Goal: Task Accomplishment & Management: Use online tool/utility

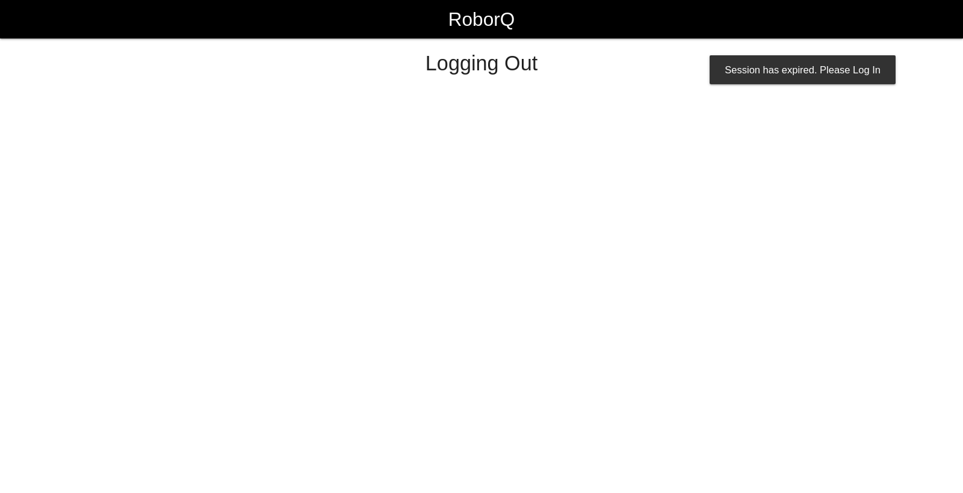
select select "Worker"
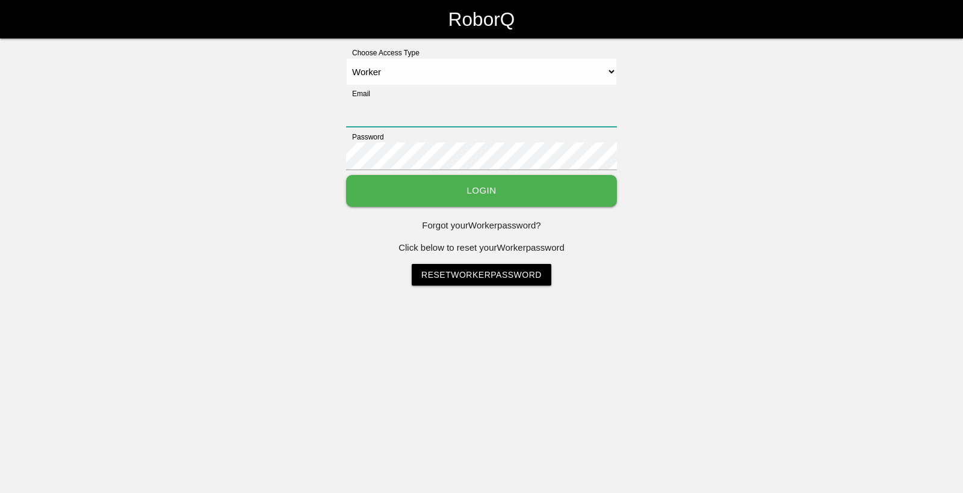
type input "[EMAIL_ADDRESS][DOMAIN_NAME]"
click at [609, 71] on select "Select Access Type Admin Customer Supervisor Worker" at bounding box center [481, 71] width 271 height 27
click at [346, 58] on select "Select Access Type Admin Customer Supervisor Worker" at bounding box center [481, 71] width 271 height 27
click at [566, 193] on button "Login" at bounding box center [481, 191] width 271 height 32
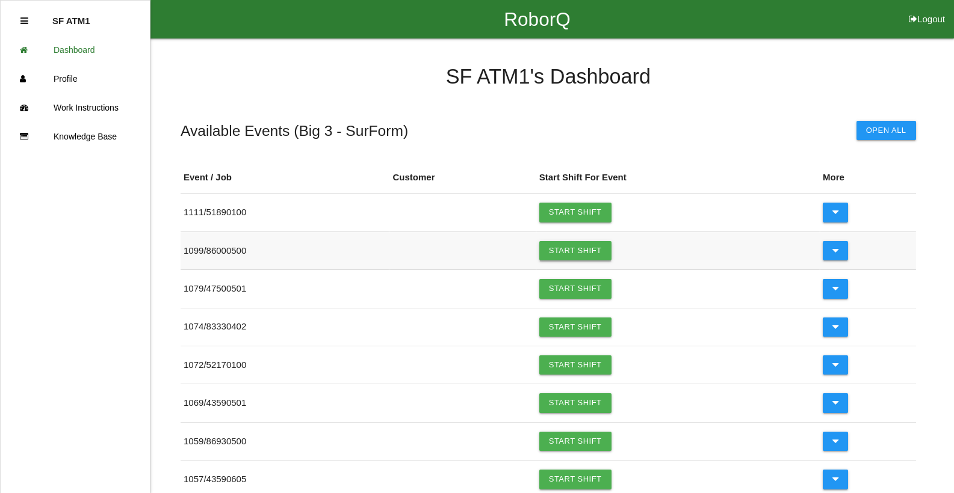
click at [569, 253] on link "Start Shift" at bounding box center [575, 250] width 72 height 19
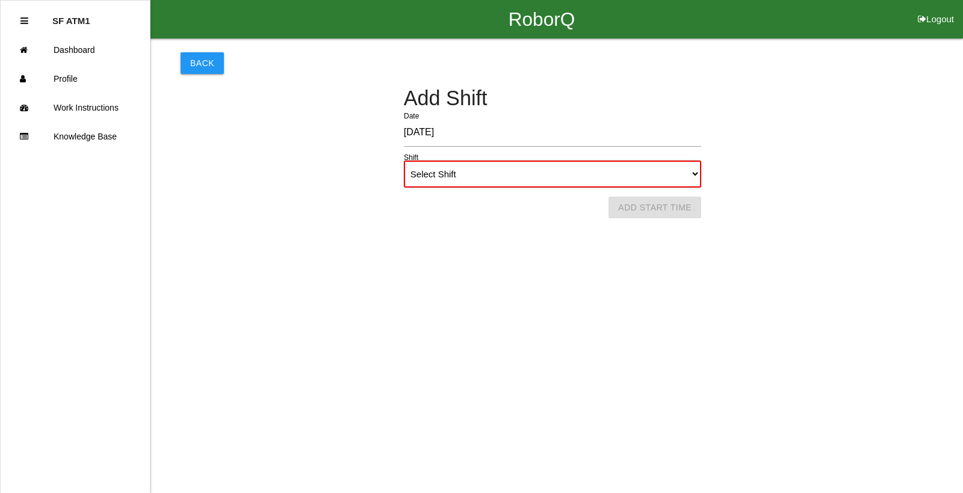
click at [681, 175] on select "Select Shift 1st Shift 2nd Shift 3rd Shift 4th Shift" at bounding box center [552, 174] width 297 height 27
select select "1"
click at [404, 161] on select "Select Shift 1st Shift 2nd Shift 3rd Shift 4th Shift" at bounding box center [552, 174] width 297 height 27
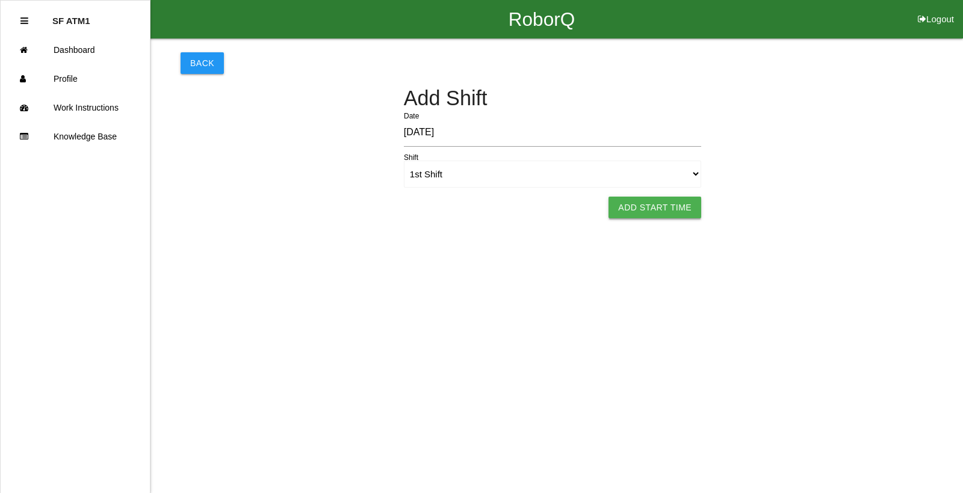
click at [648, 203] on button "Add Start Time" at bounding box center [654, 208] width 93 height 22
select select "6"
select select "11"
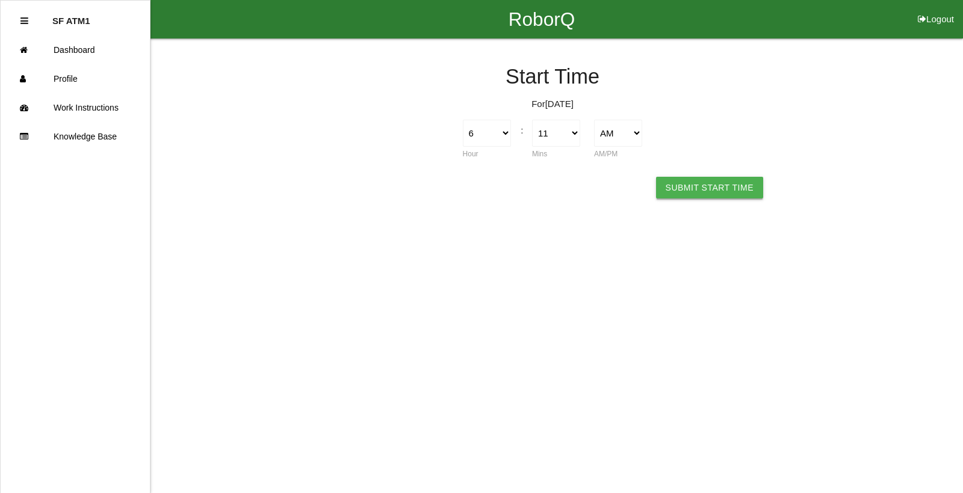
click at [687, 181] on button "Submit Start Time" at bounding box center [709, 188] width 107 height 22
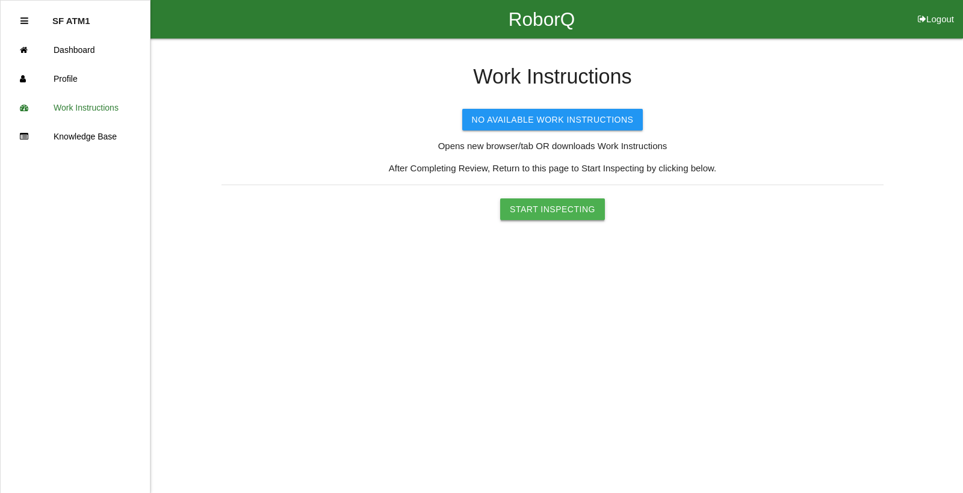
click at [563, 215] on button "Start Inspecting" at bounding box center [552, 210] width 105 height 22
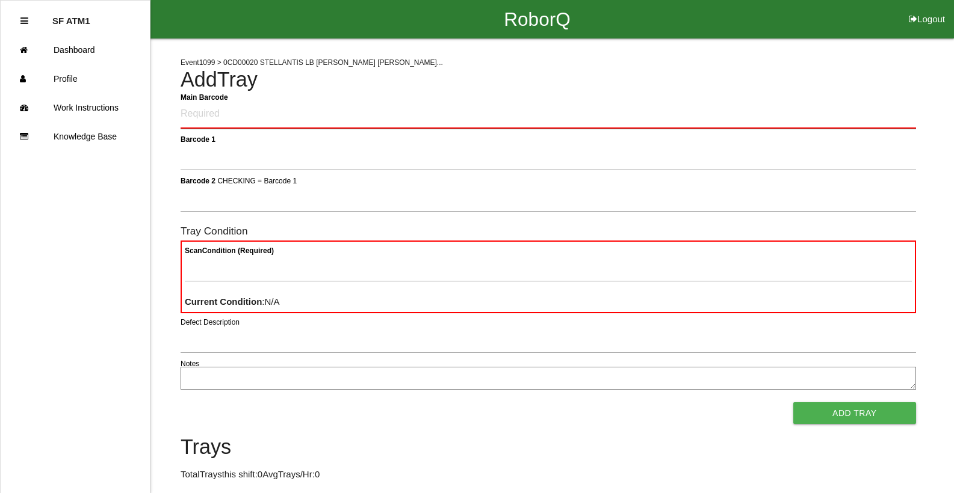
click at [530, 122] on Barcode "Main Barcode" at bounding box center [548, 115] width 735 height 28
click at [450, 453] on h4 "Trays" at bounding box center [548, 447] width 735 height 23
click at [448, 128] on Barcode "Main Barcode" at bounding box center [548, 115] width 735 height 28
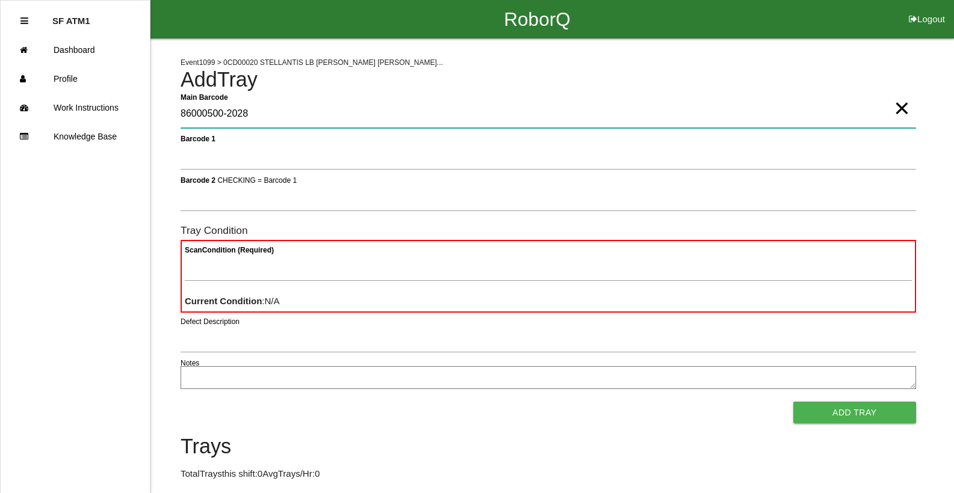
type Barcode "86000500-2028"
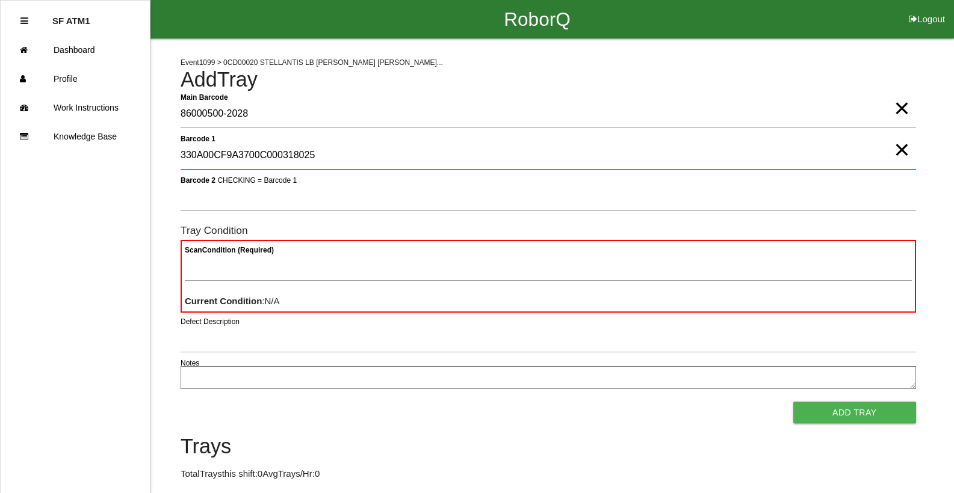
type 1 "330A00CF9A3700C000318025"
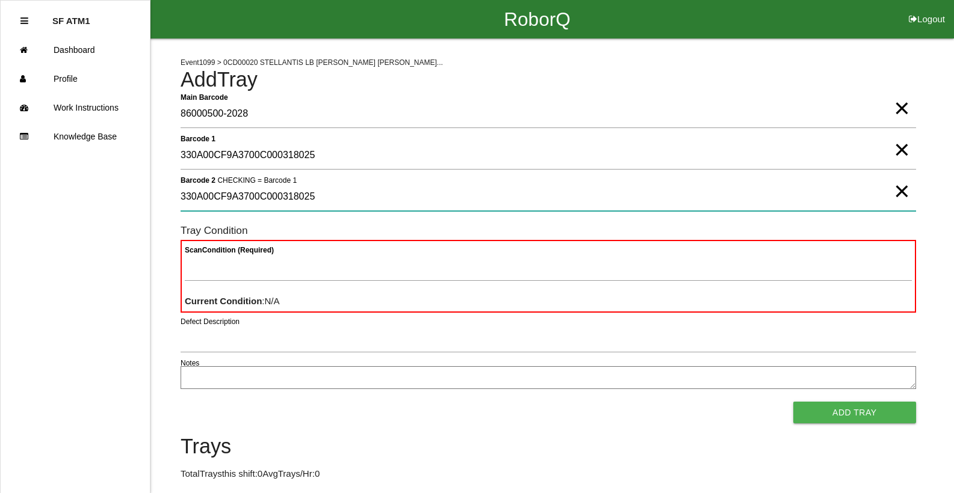
type 2 "330A00CF9A3700C000318025"
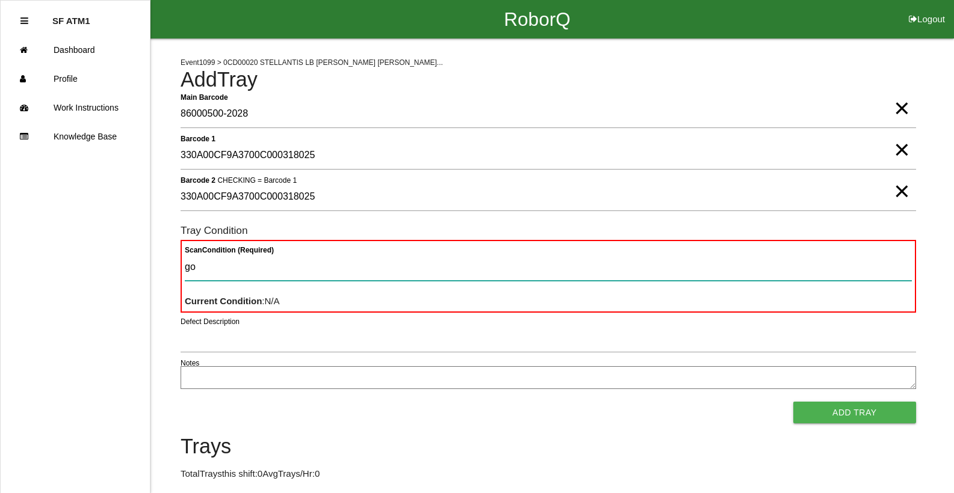
type Condition "goo"
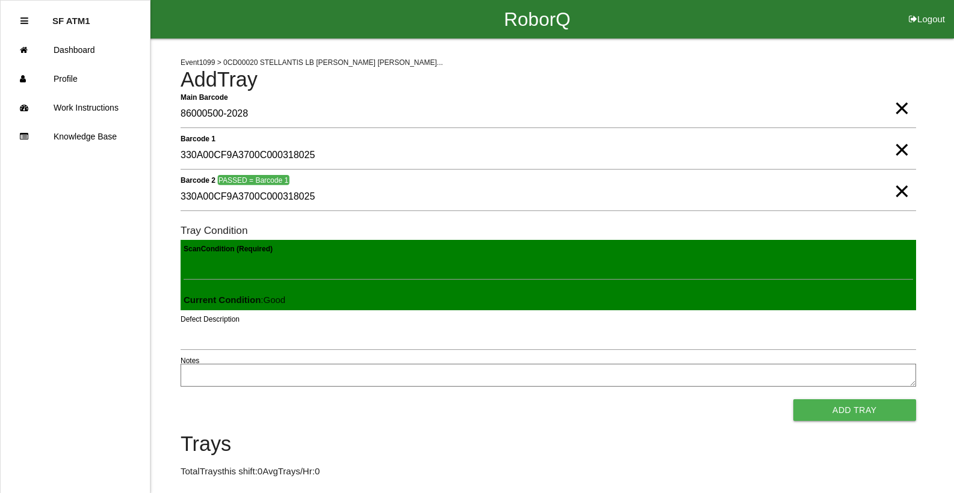
click at [793, 400] on button "Add Tray" at bounding box center [854, 411] width 123 height 22
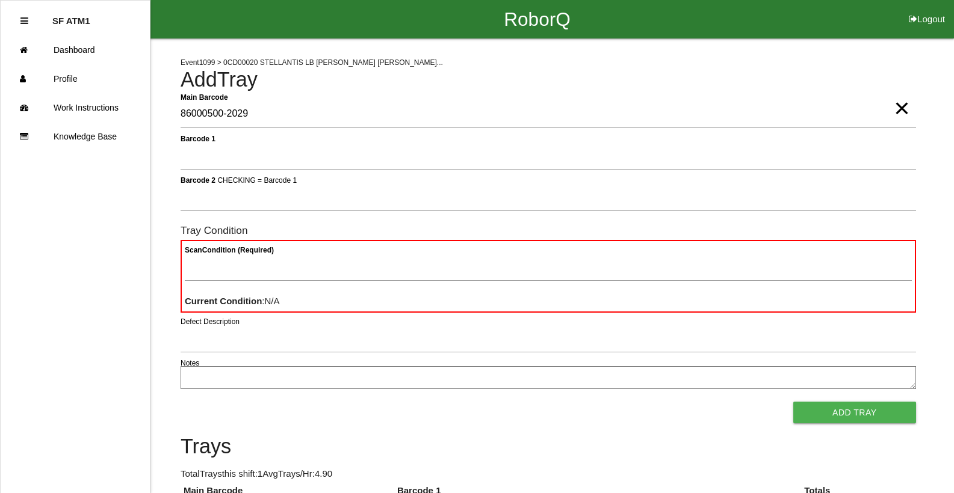
type Barcode "86000500-2029"
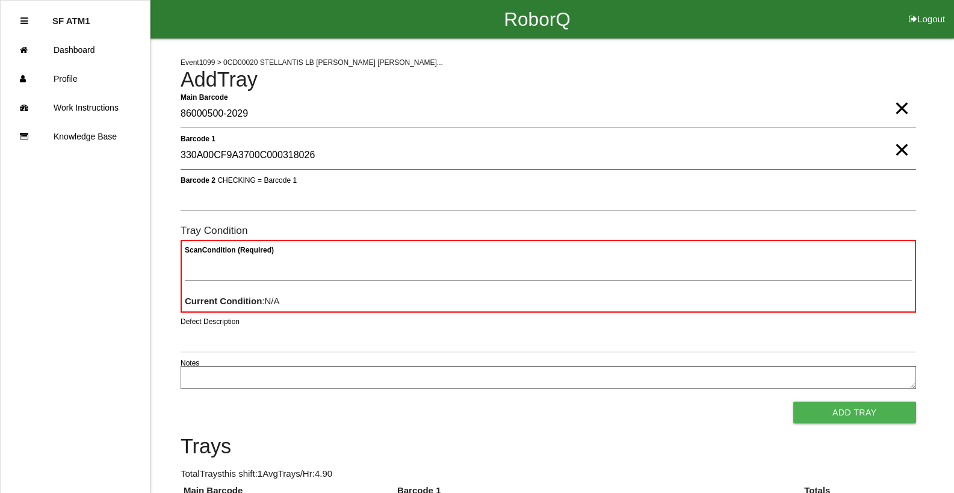
type 1 "330A00CF9A3700C000318026"
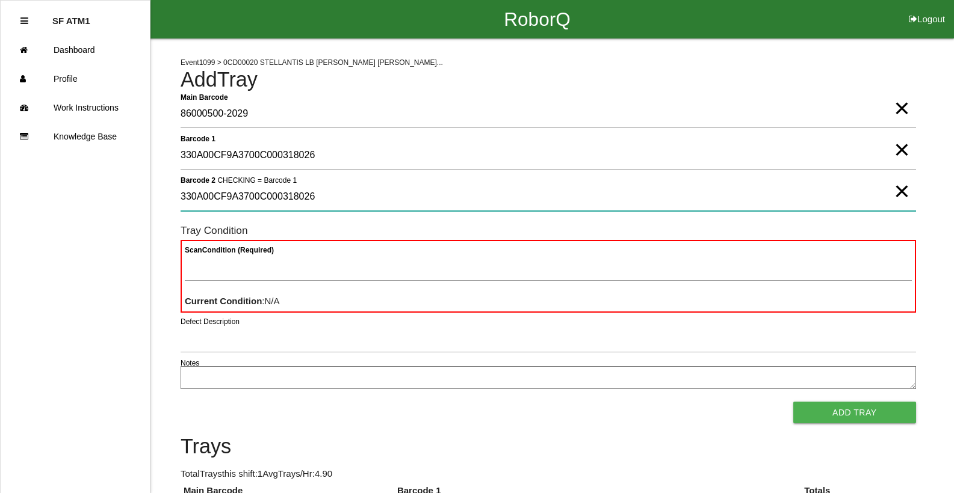
type 2 "330A00CF9A3700C000318026"
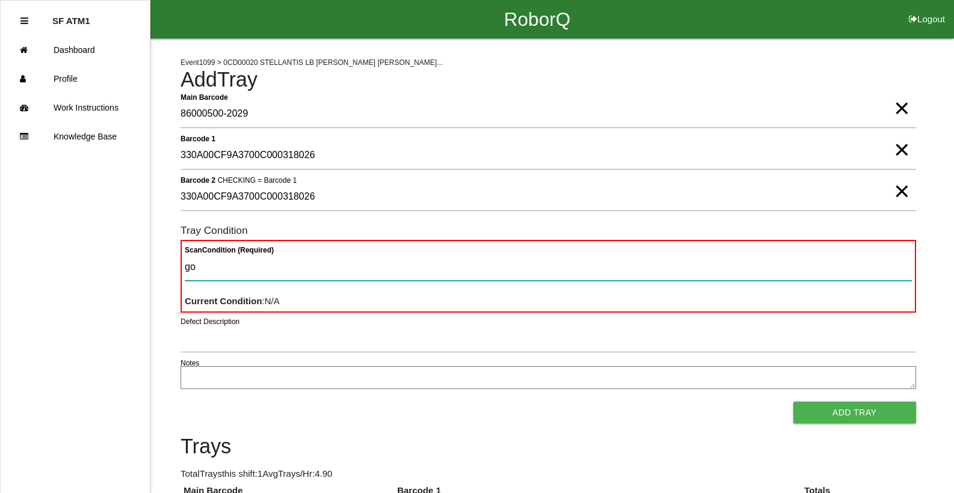
type Condition "goo"
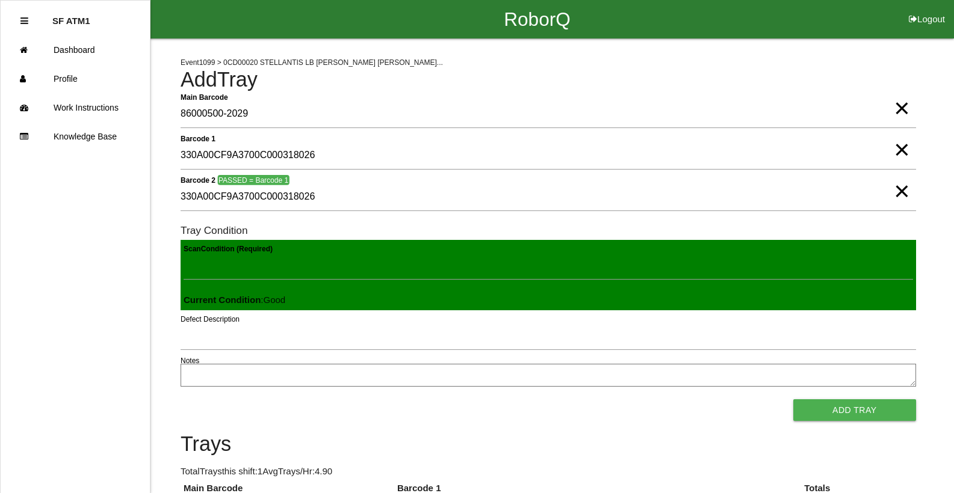
click at [793, 400] on button "Add Tray" at bounding box center [854, 411] width 123 height 22
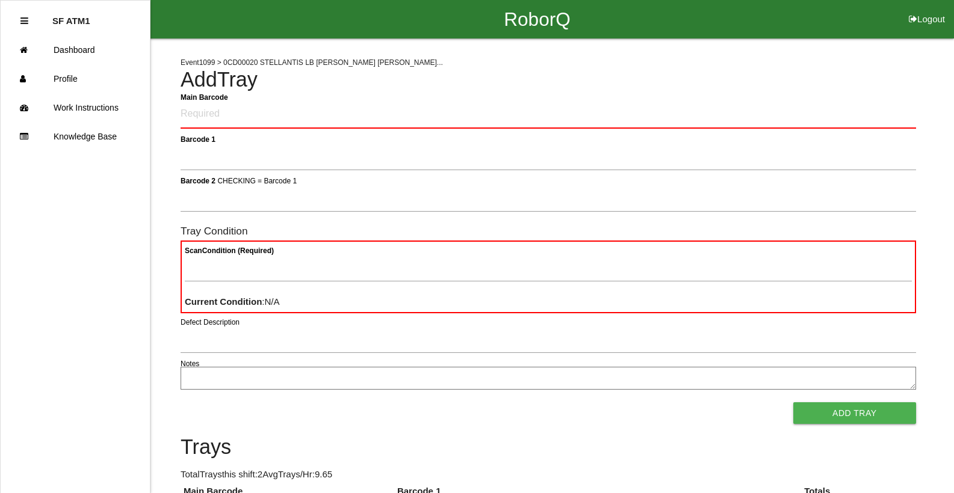
click button "Logout" at bounding box center [927, 4] width 54 height 9
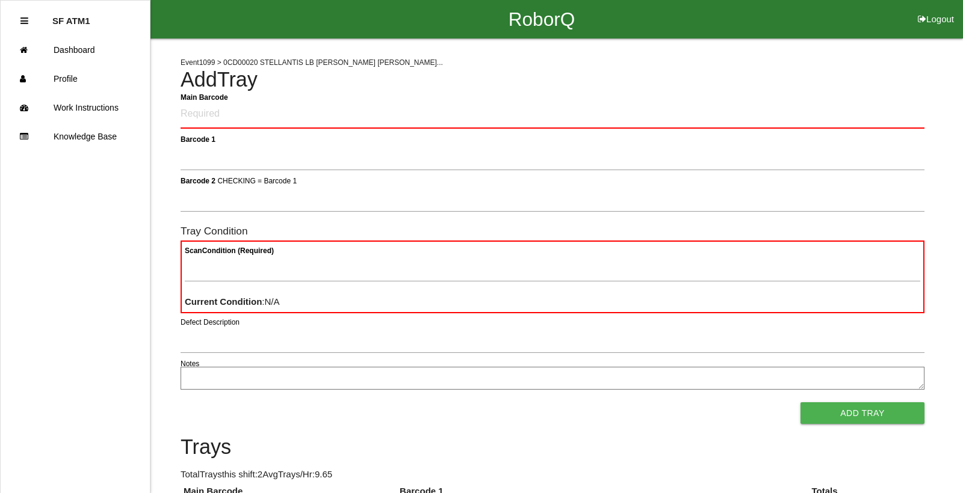
select select "Worker"
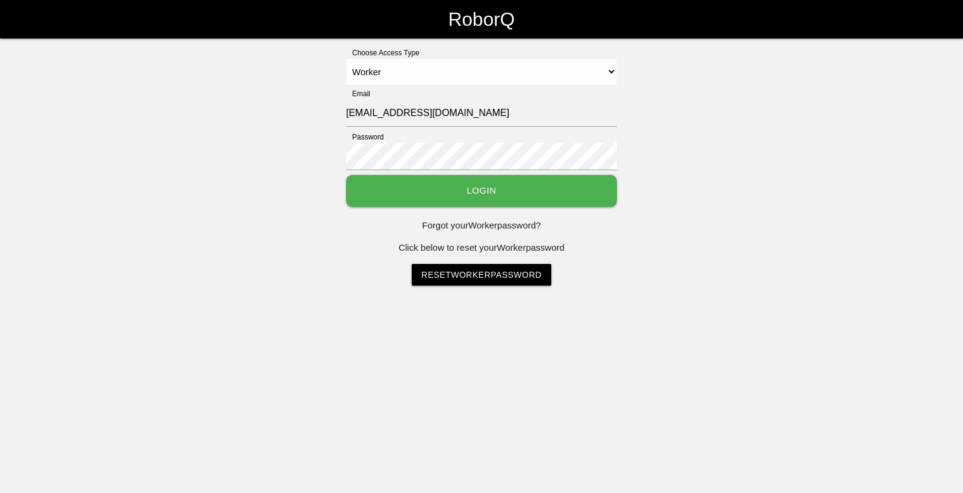
click at [346, 58] on select "Select Access Type Admin Customer Supervisor Worker" at bounding box center [481, 71] width 271 height 27
drag, startPoint x: 418, startPoint y: 72, endPoint x: 447, endPoint y: 42, distance: 41.3
drag, startPoint x: 447, startPoint y: 42, endPoint x: 362, endPoint y: 199, distance: 178.8
click at [362, 199] on button "Login" at bounding box center [481, 191] width 271 height 32
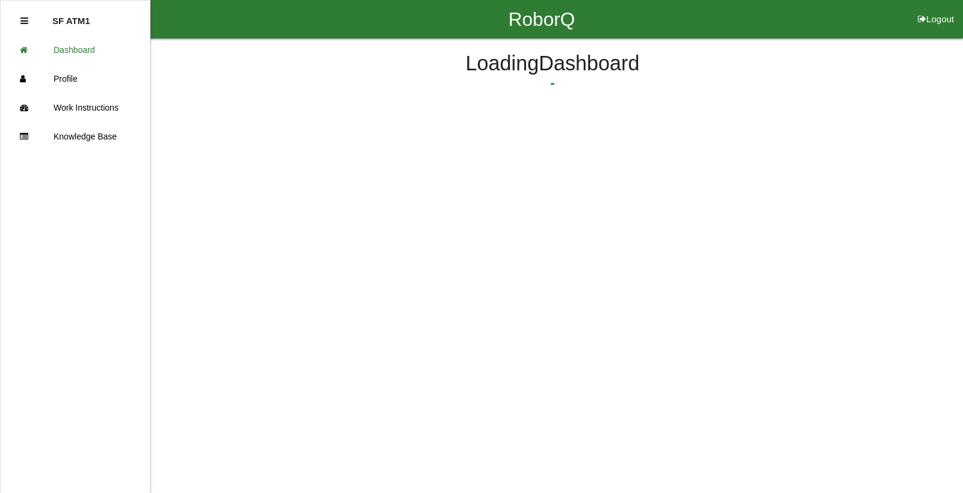
click at [362, 178] on html "RoborQ Logout SF ATM1 Dashboard Profile Work Instructions Knowledge Base Loadin…" at bounding box center [481, 89] width 963 height 178
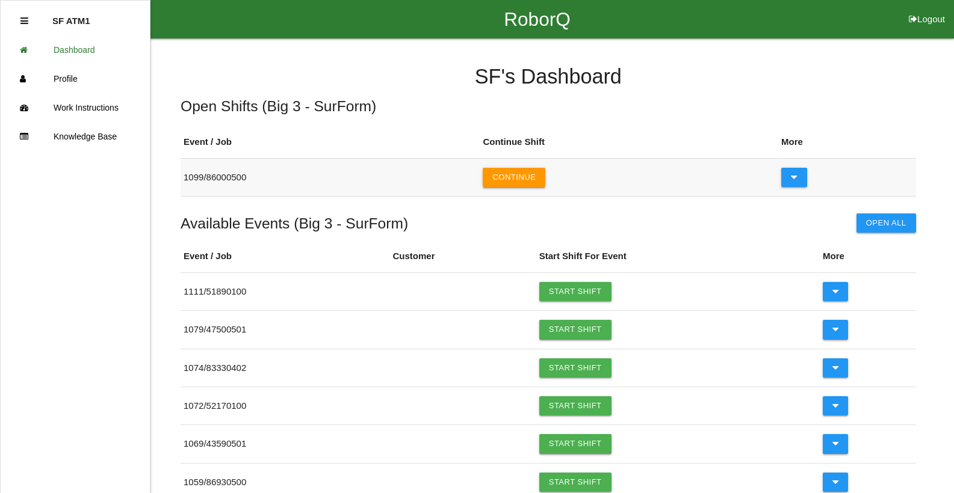
click at [518, 184] on button "Continue" at bounding box center [514, 177] width 63 height 19
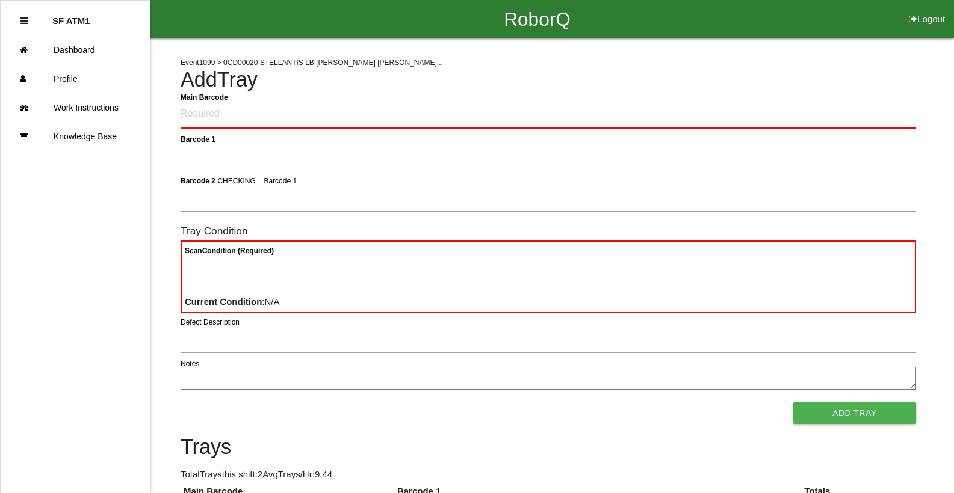
click at [264, 109] on Barcode "Main Barcode" at bounding box center [548, 115] width 735 height 28
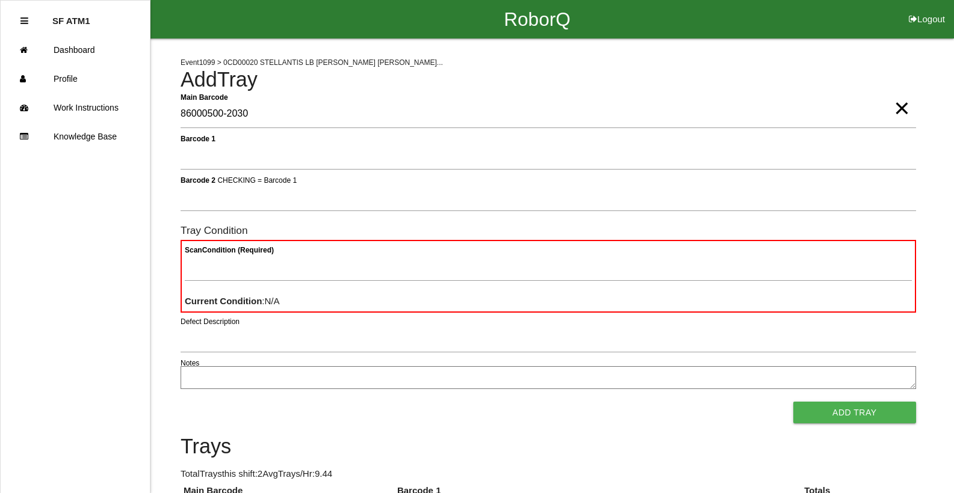
type Barcode "86000500-2030"
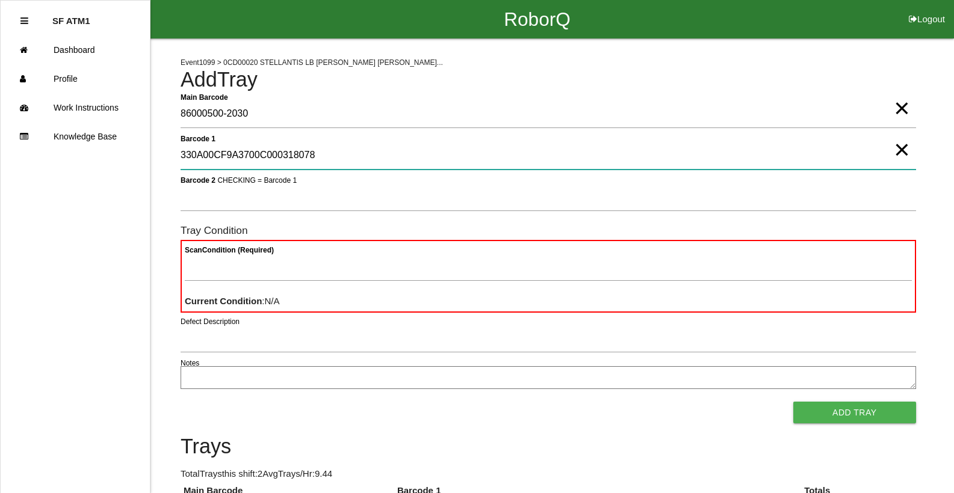
type 1 "330A00CF9A3700C000318078"
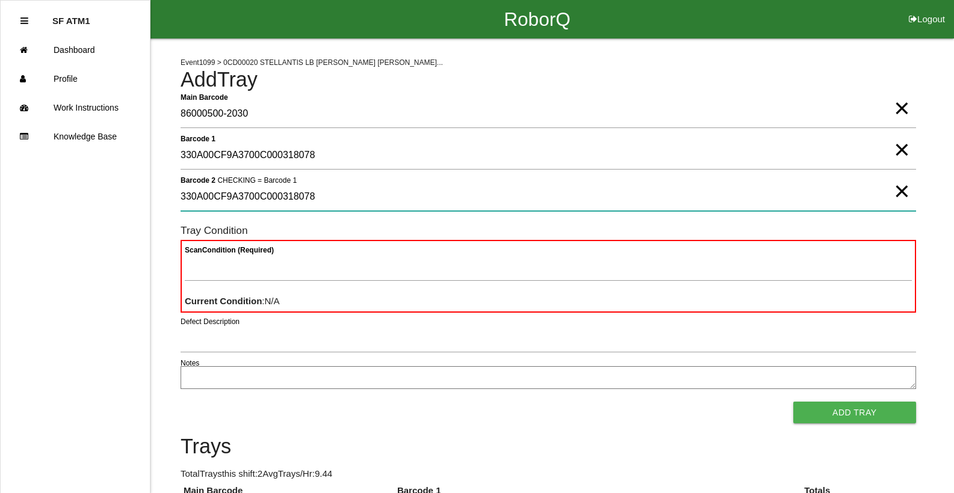
type 2 "330A00CF9A3700C000318078"
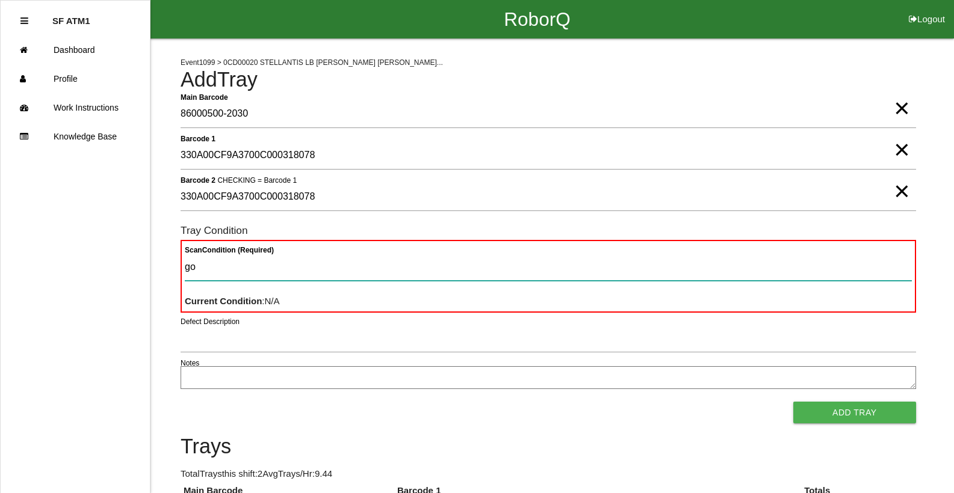
type Condition "goo"
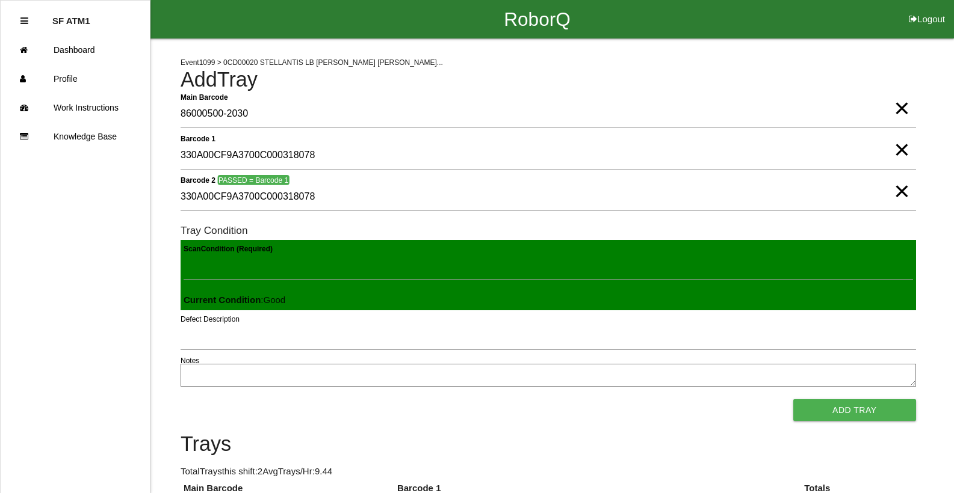
click at [793, 400] on button "Add Tray" at bounding box center [854, 411] width 123 height 22
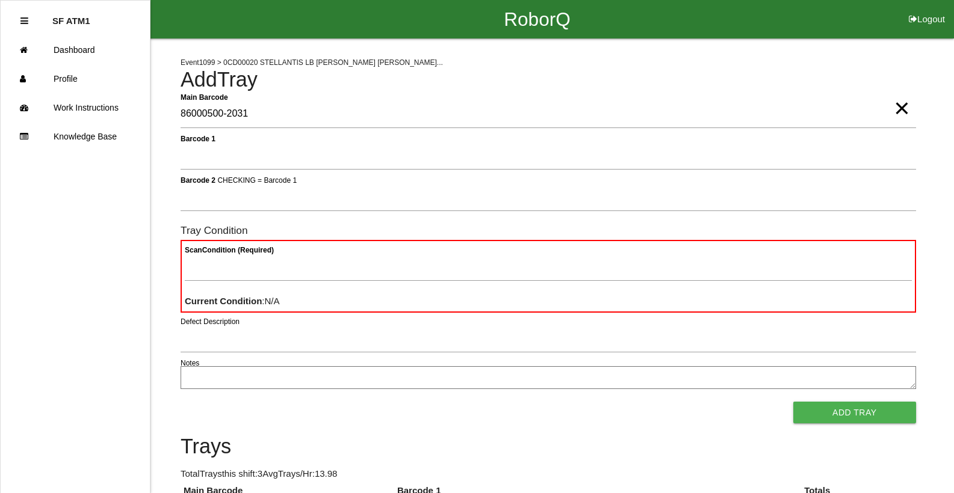
type Barcode "86000500-2031"
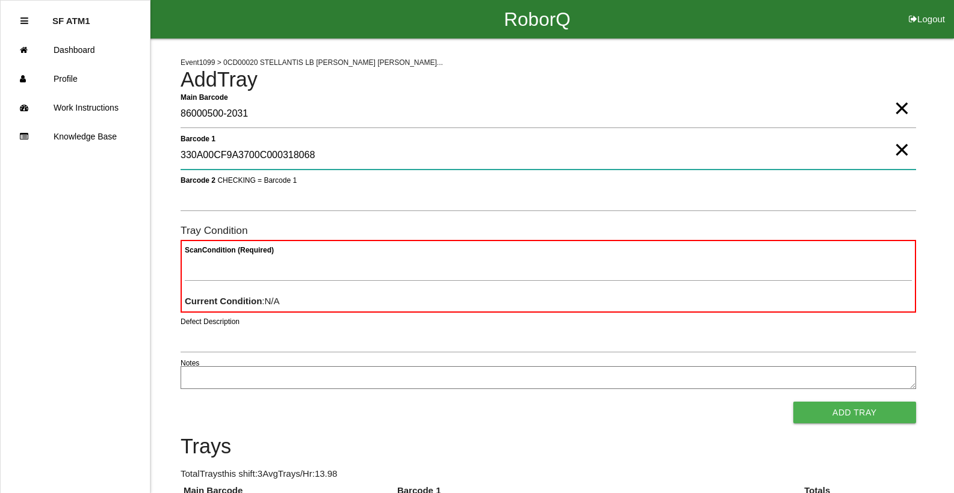
type 1 "330A00CF9A3700C000318068"
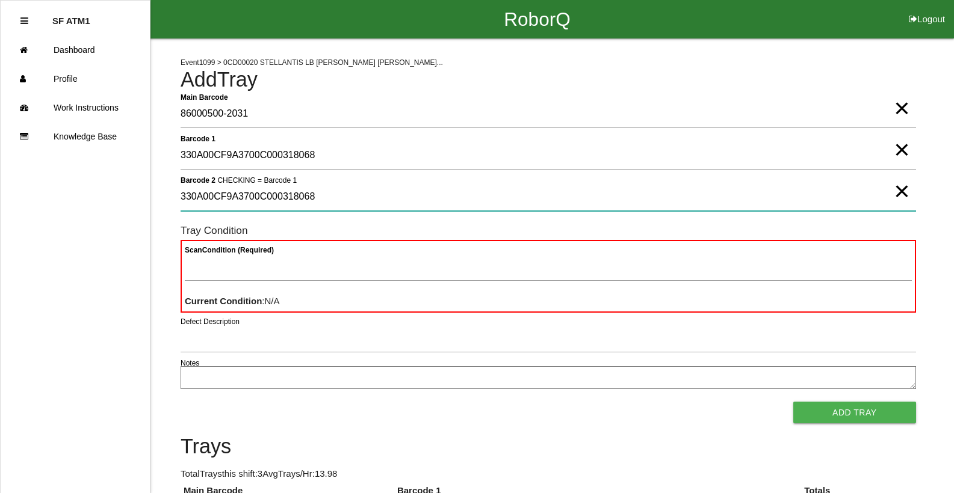
type 2 "330A00CF9A3700C000318068"
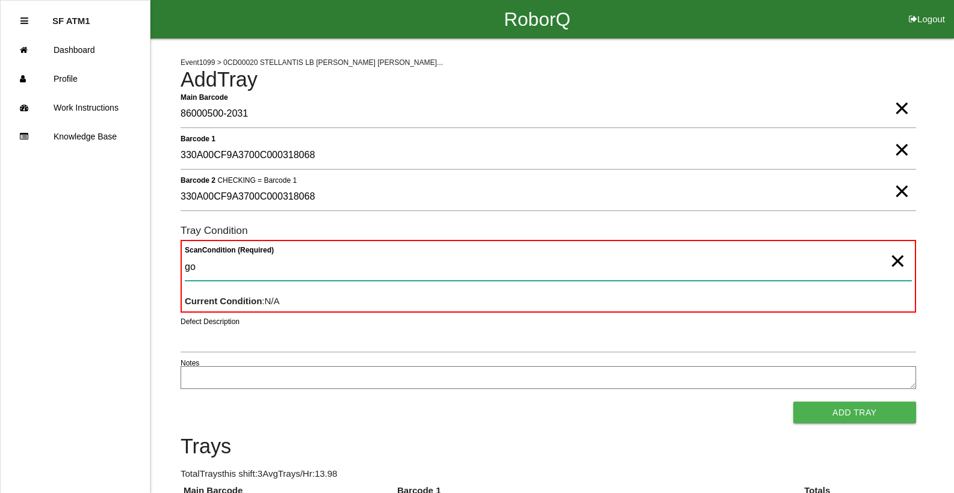
type Condition "goo"
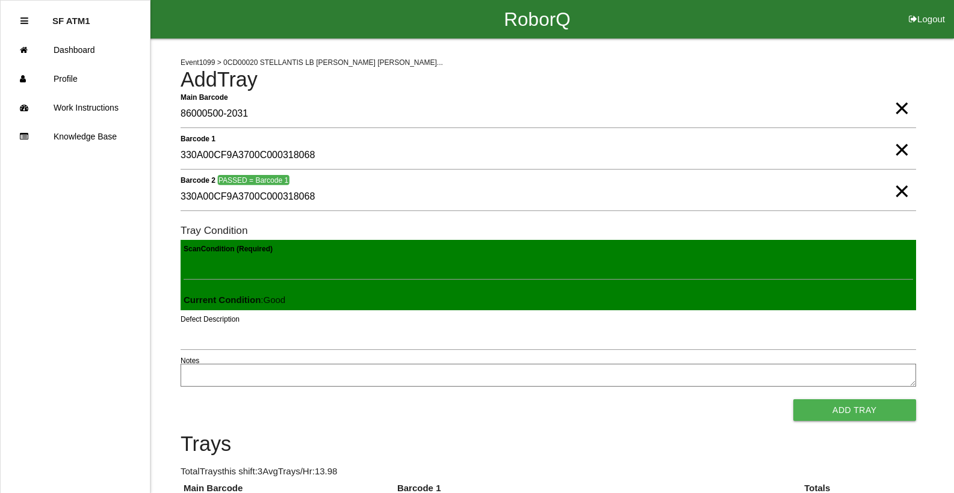
click at [793, 400] on button "Add Tray" at bounding box center [854, 411] width 123 height 22
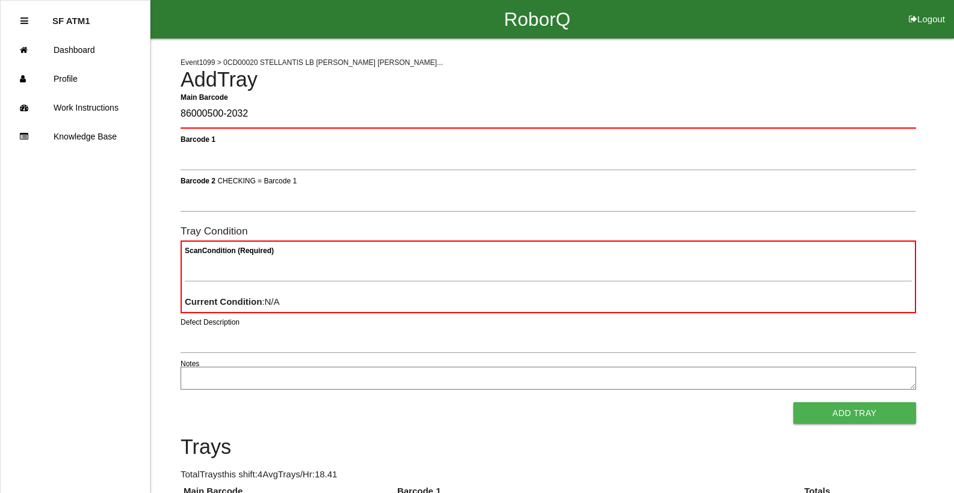
type Barcode "86000500-2032"
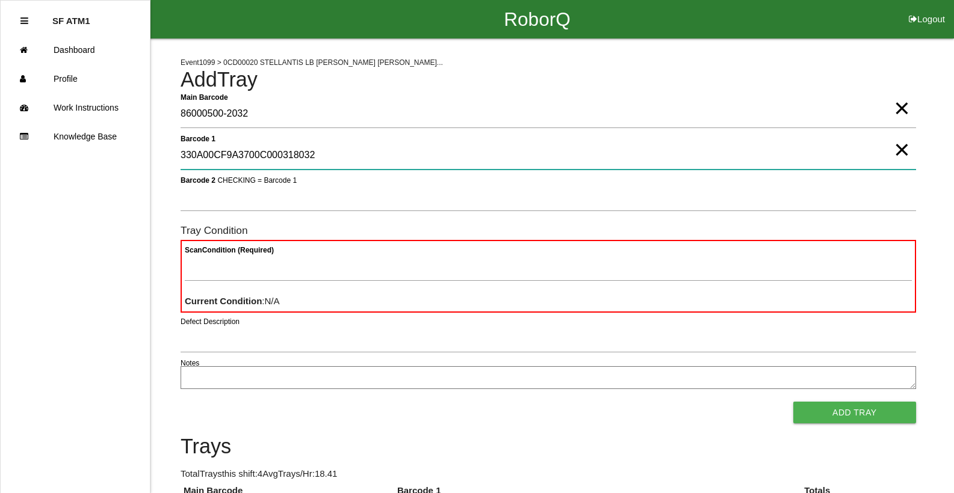
type 1 "330A00CF9A3700C000318032"
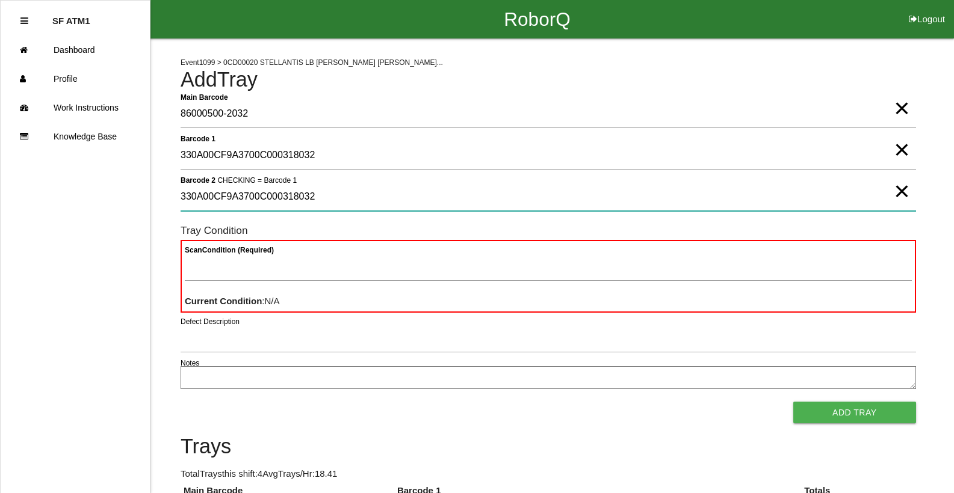
type 2 "330A00CF9A3700C000318032"
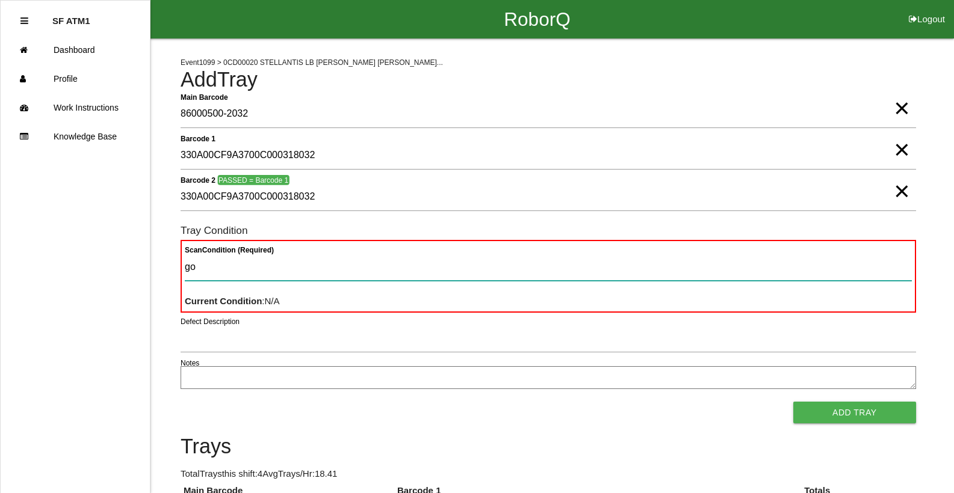
type Condition "goo"
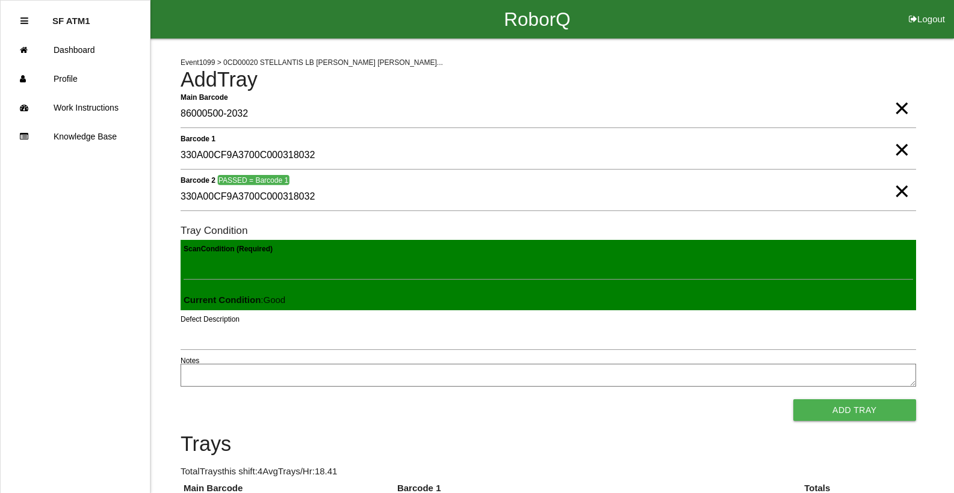
click at [793, 400] on button "Add Tray" at bounding box center [854, 411] width 123 height 22
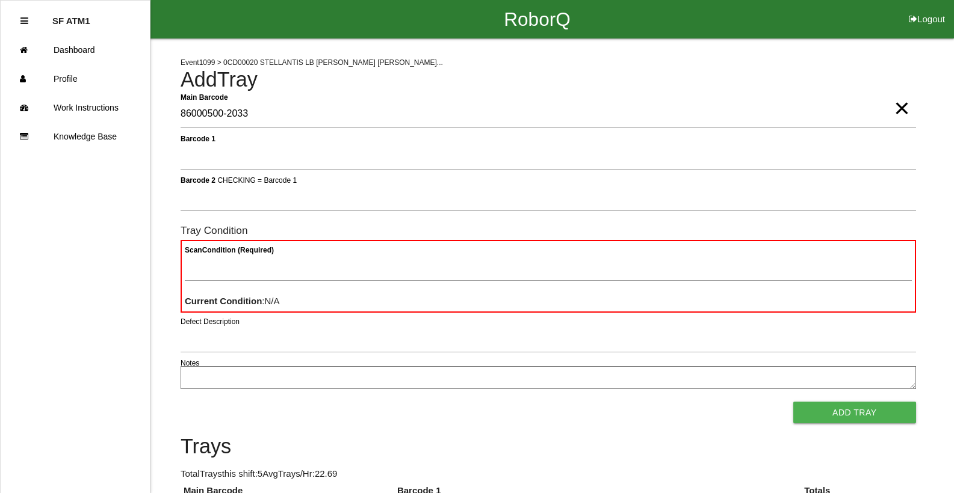
type Barcode "86000500-2033"
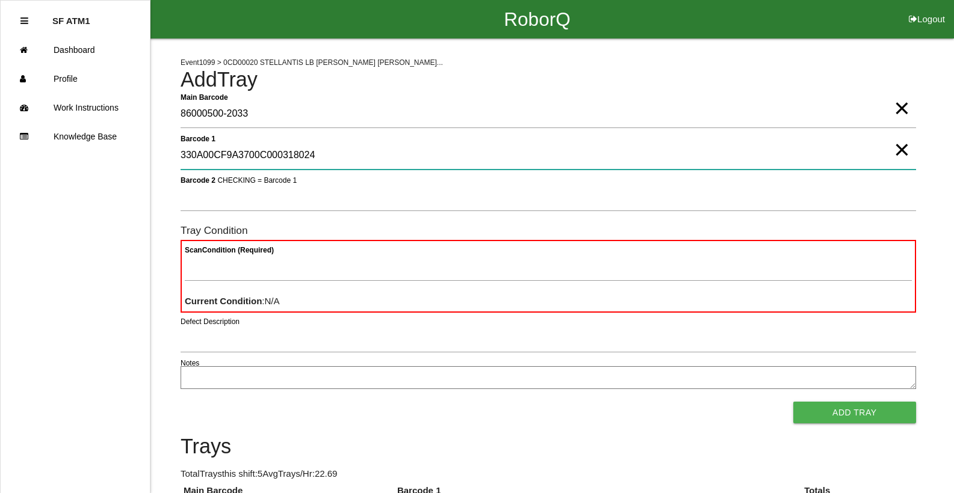
type 1 "330A00CF9A3700C000318024"
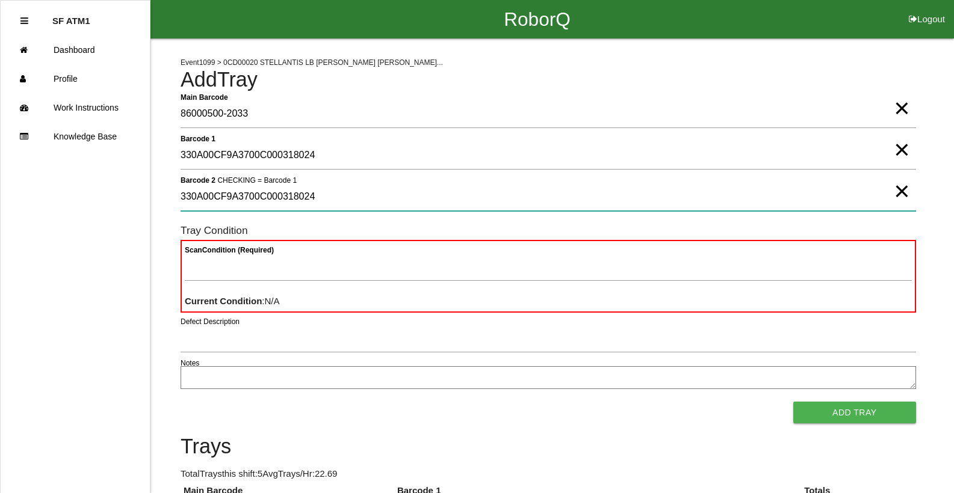
type 2 "330A00CF9A3700C000318024"
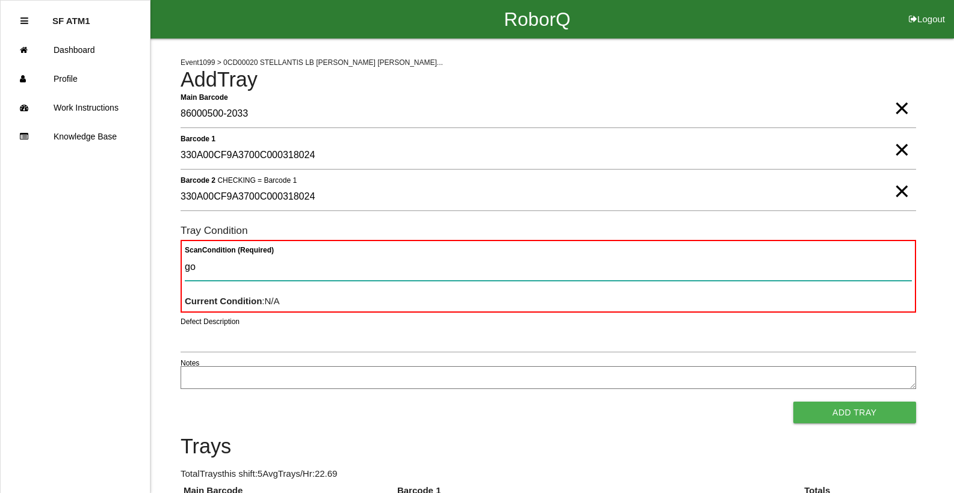
type Condition "goo"
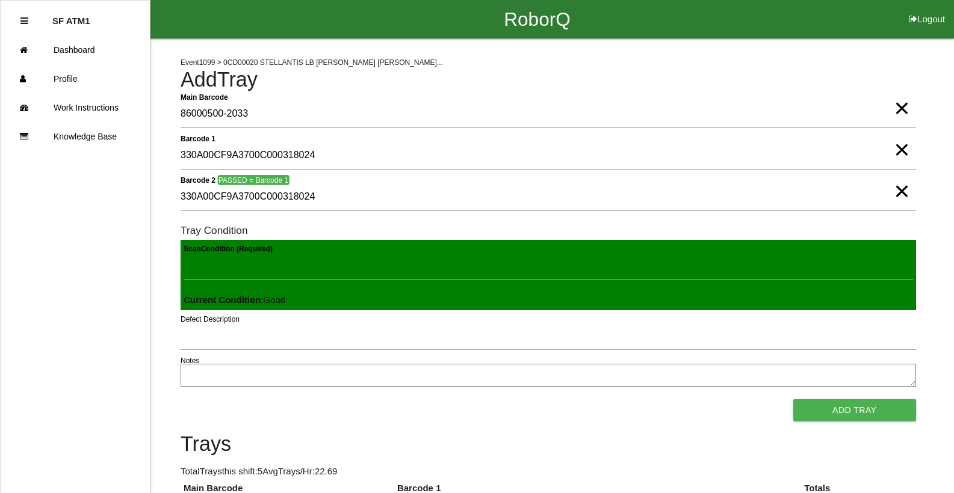
click at [793, 400] on button "Add Tray" at bounding box center [854, 411] width 123 height 22
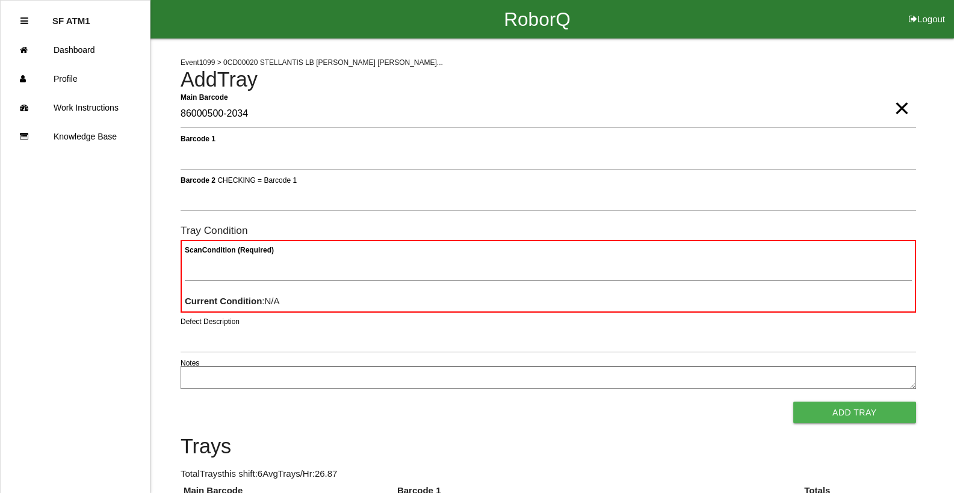
type Barcode "86000500-2034"
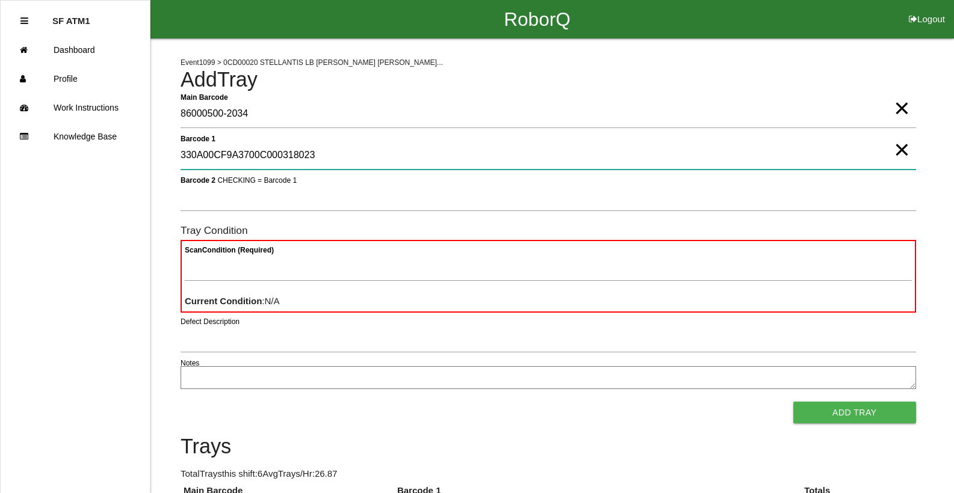
type 1 "330A00CF9A3700C000318023"
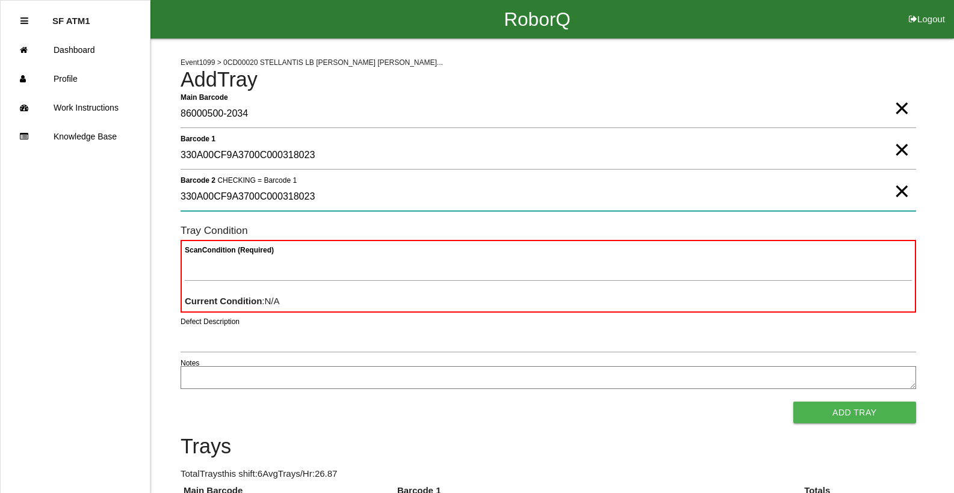
type 2 "330A00CF9A3700C000318023"
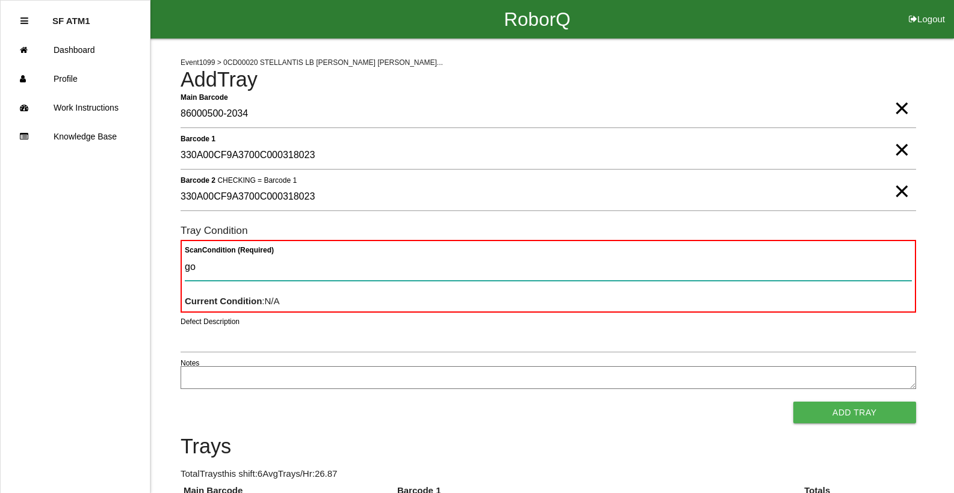
type Condition "goo"
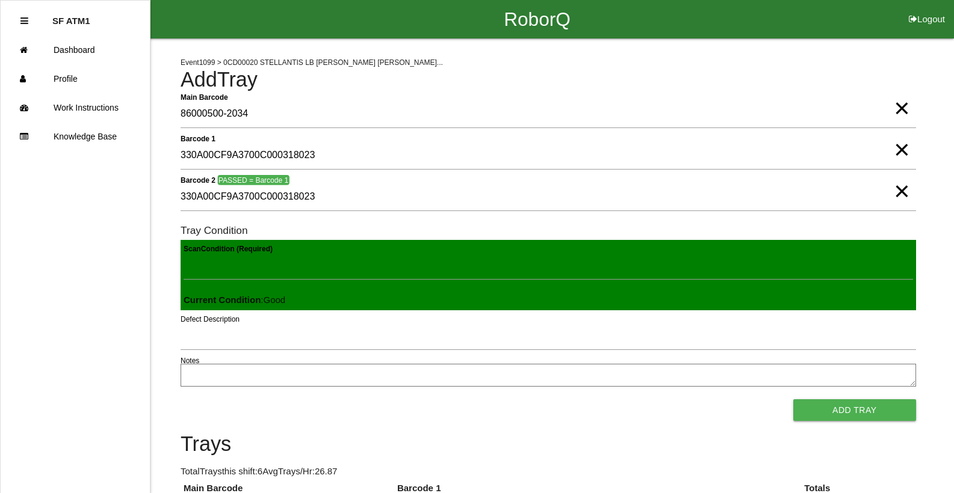
click at [793, 400] on button "Add Tray" at bounding box center [854, 411] width 123 height 22
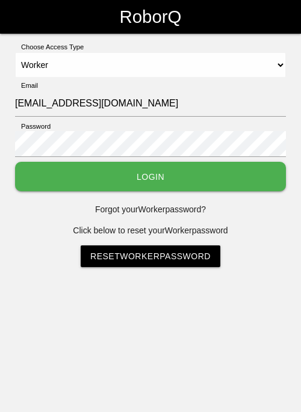
select select "Worker"
